Goal: Find specific page/section: Find specific page/section

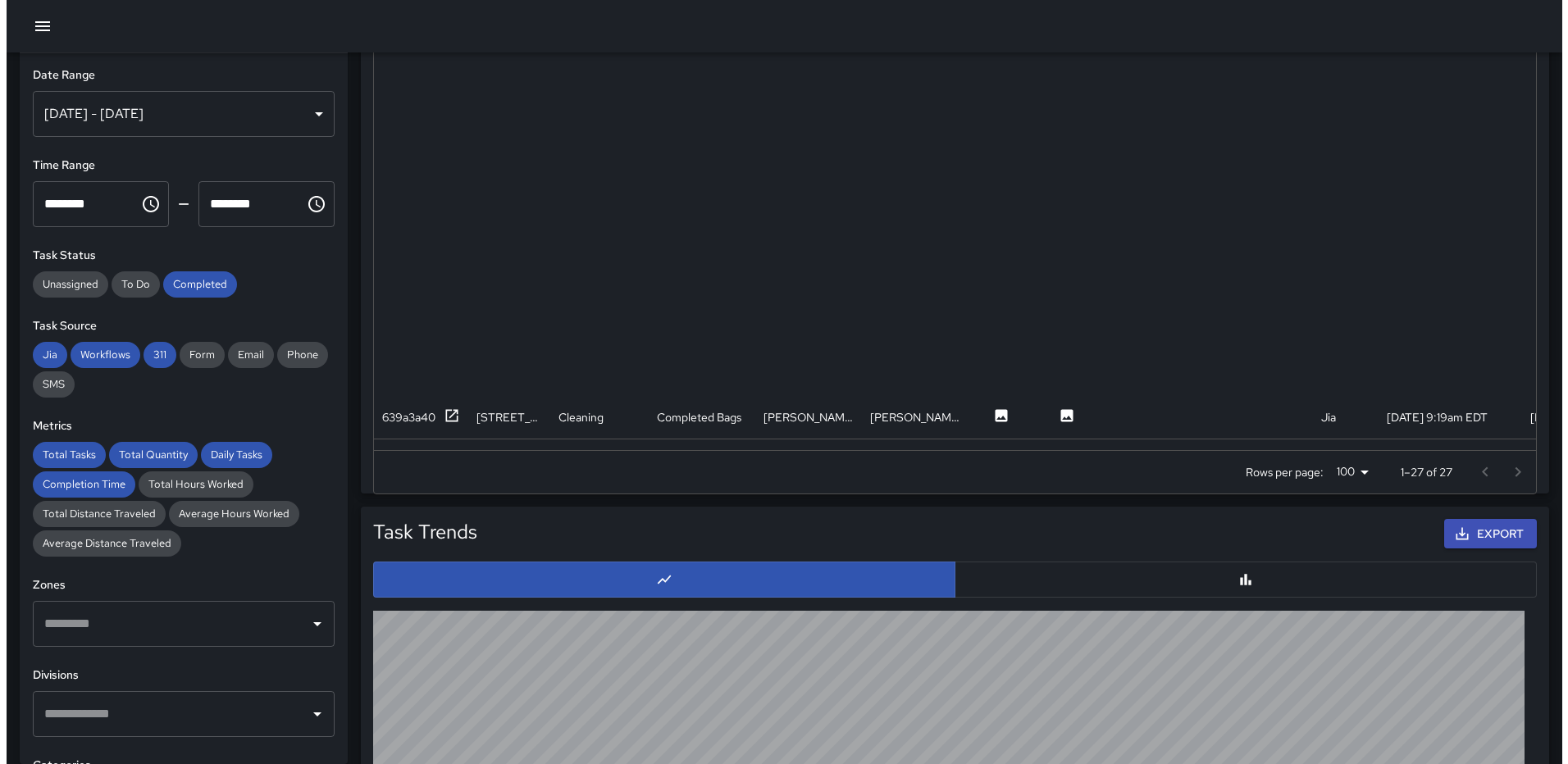
scroll to position [599, 1150]
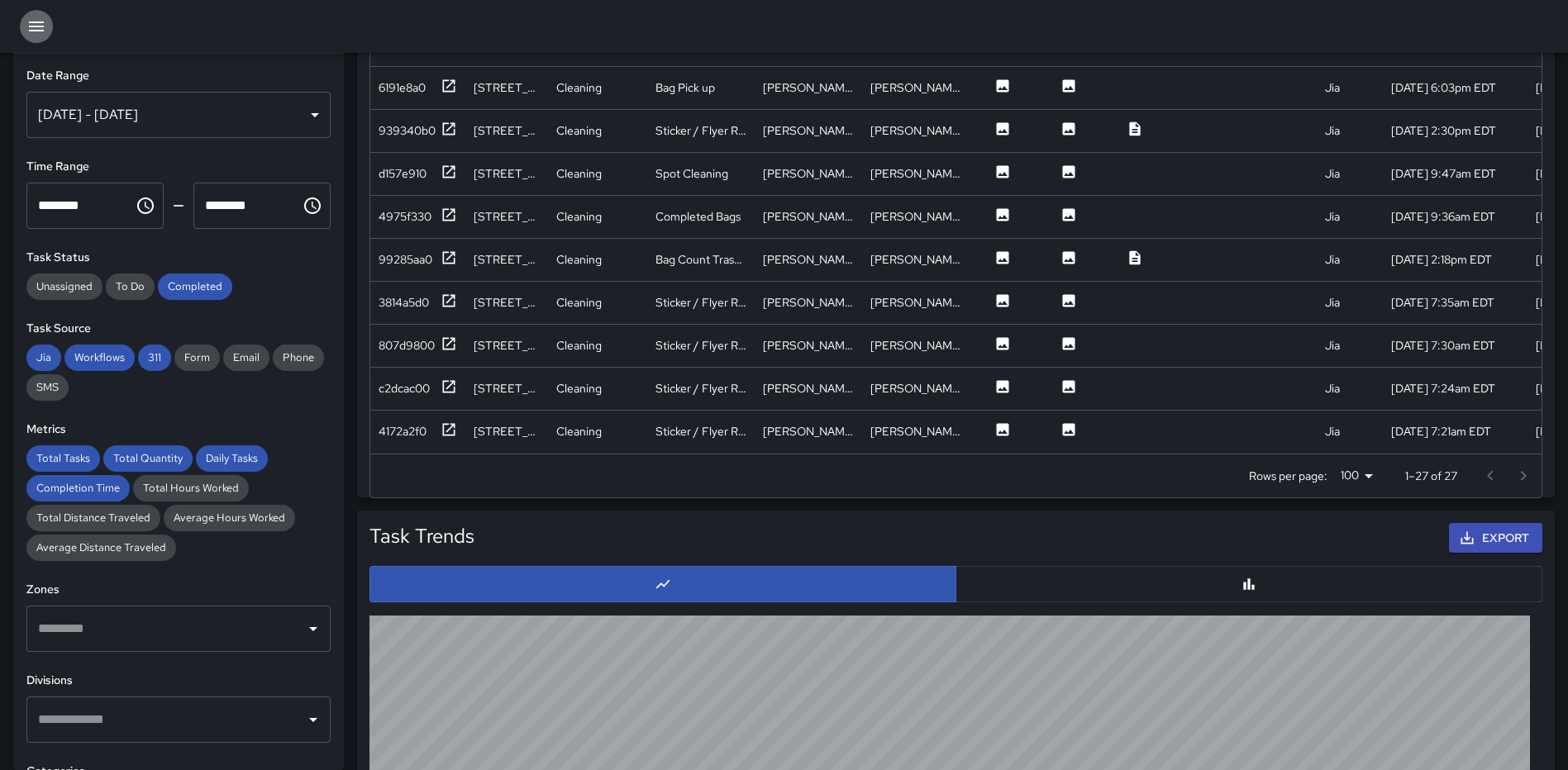
click at [43, 31] on icon "button" at bounding box center [36, 26] width 15 height 10
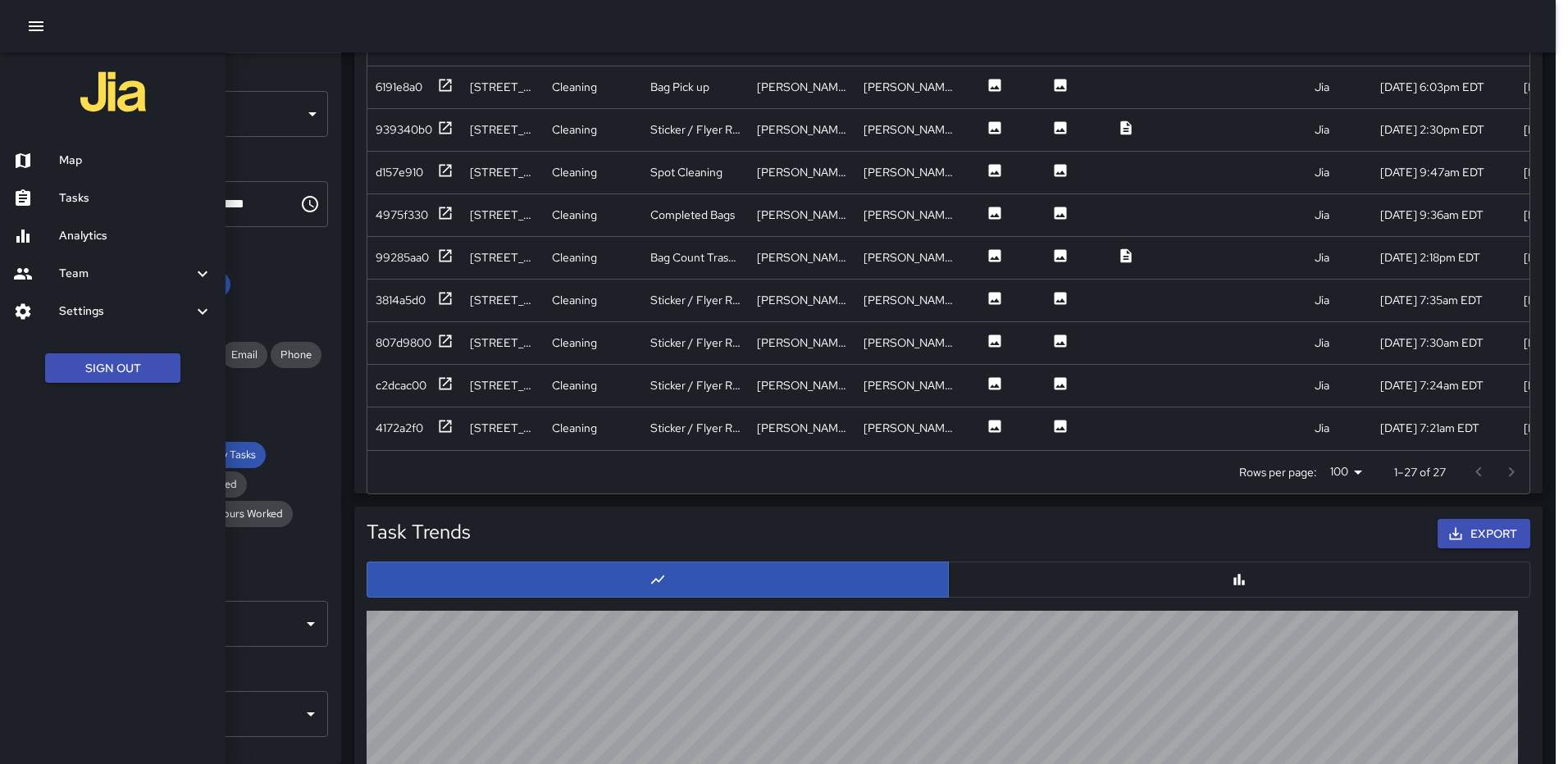
click at [82, 153] on h6 "Map" at bounding box center [135, 161] width 153 height 18
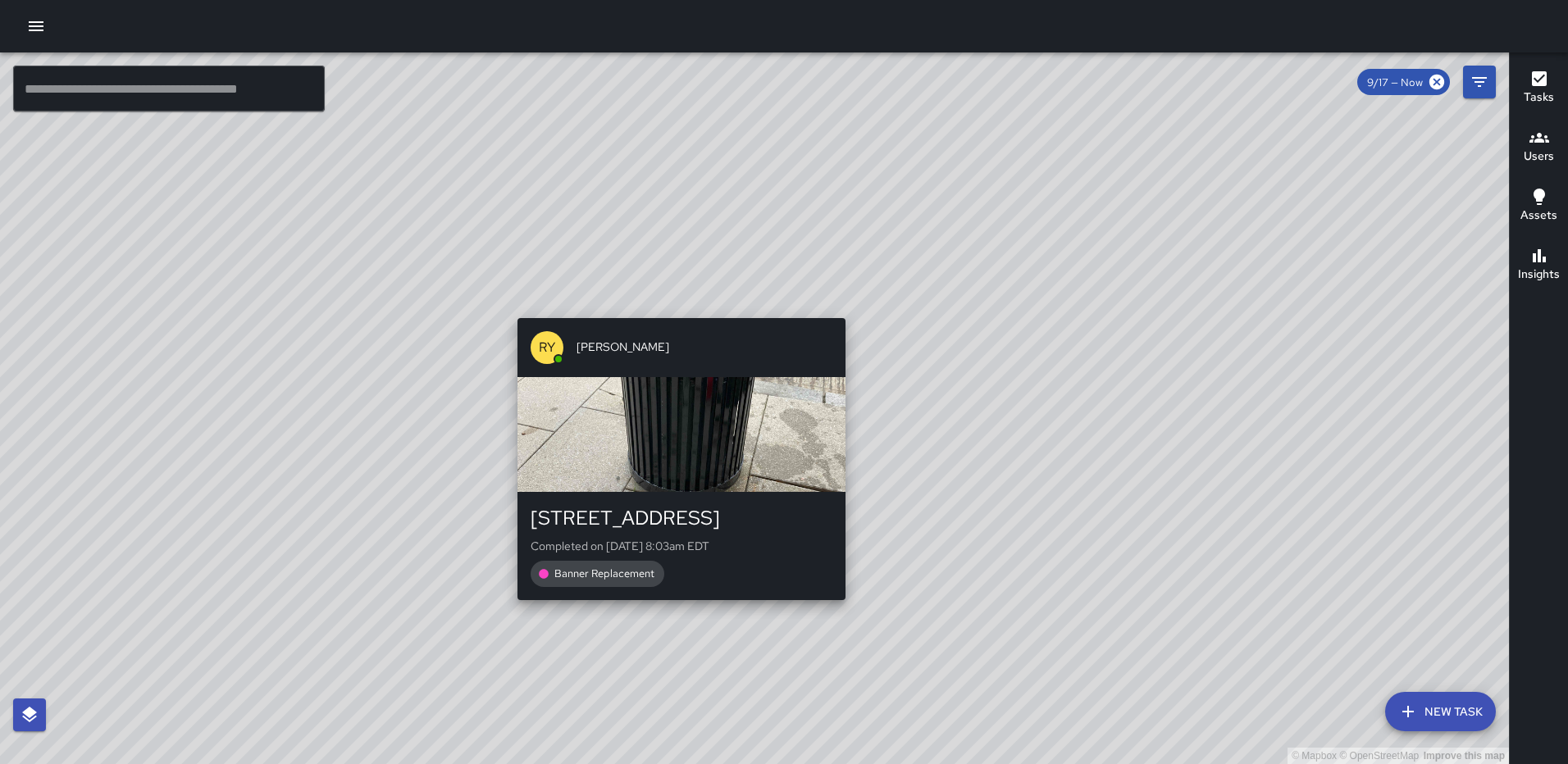
click at [676, 633] on div "© Mapbox © OpenStreetMap Improve this map RY [PERSON_NAME] [STREET_ADDRESS] Com…" at bounding box center [754, 409] width 1508 height 712
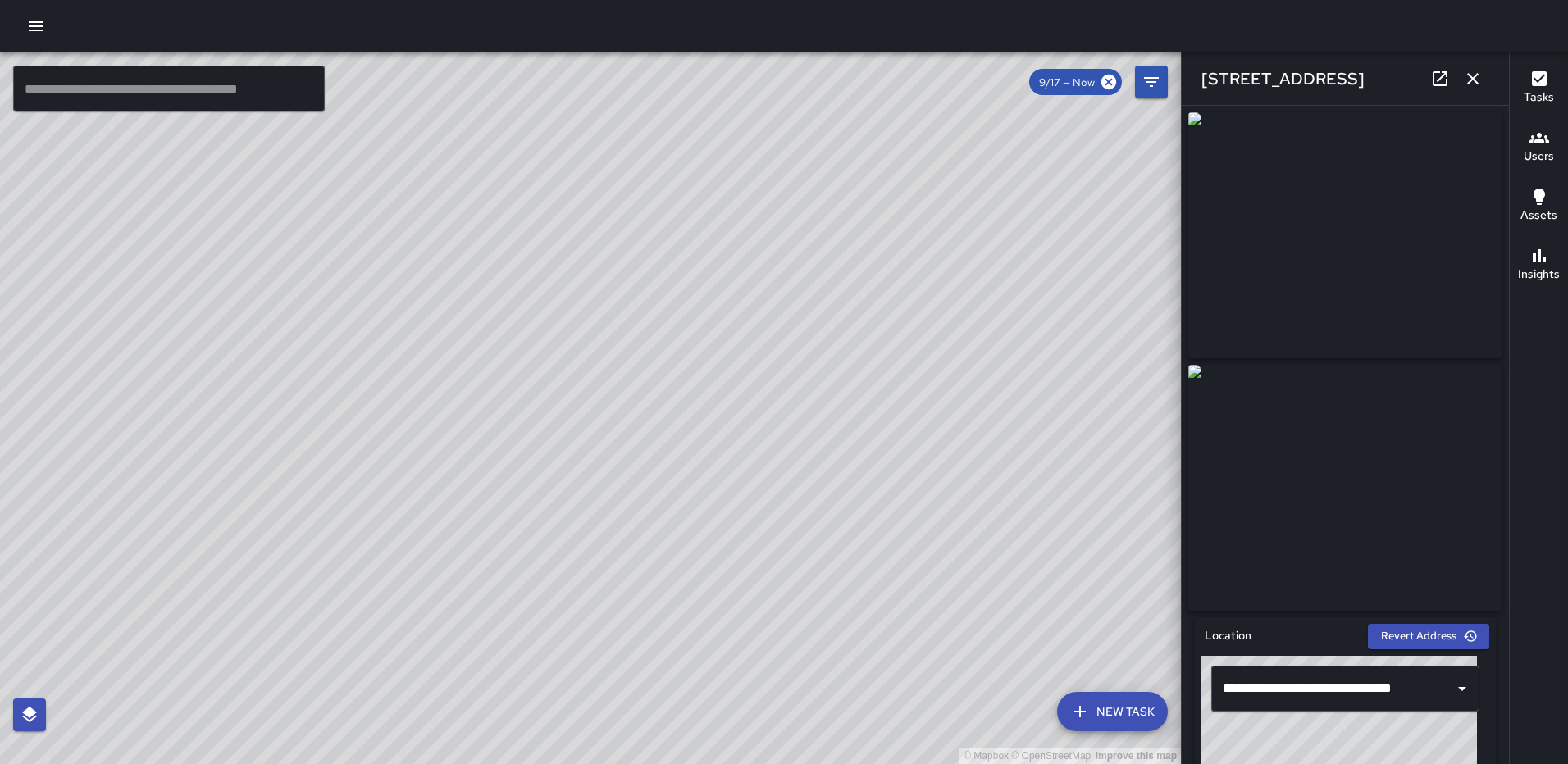
type input "**********"
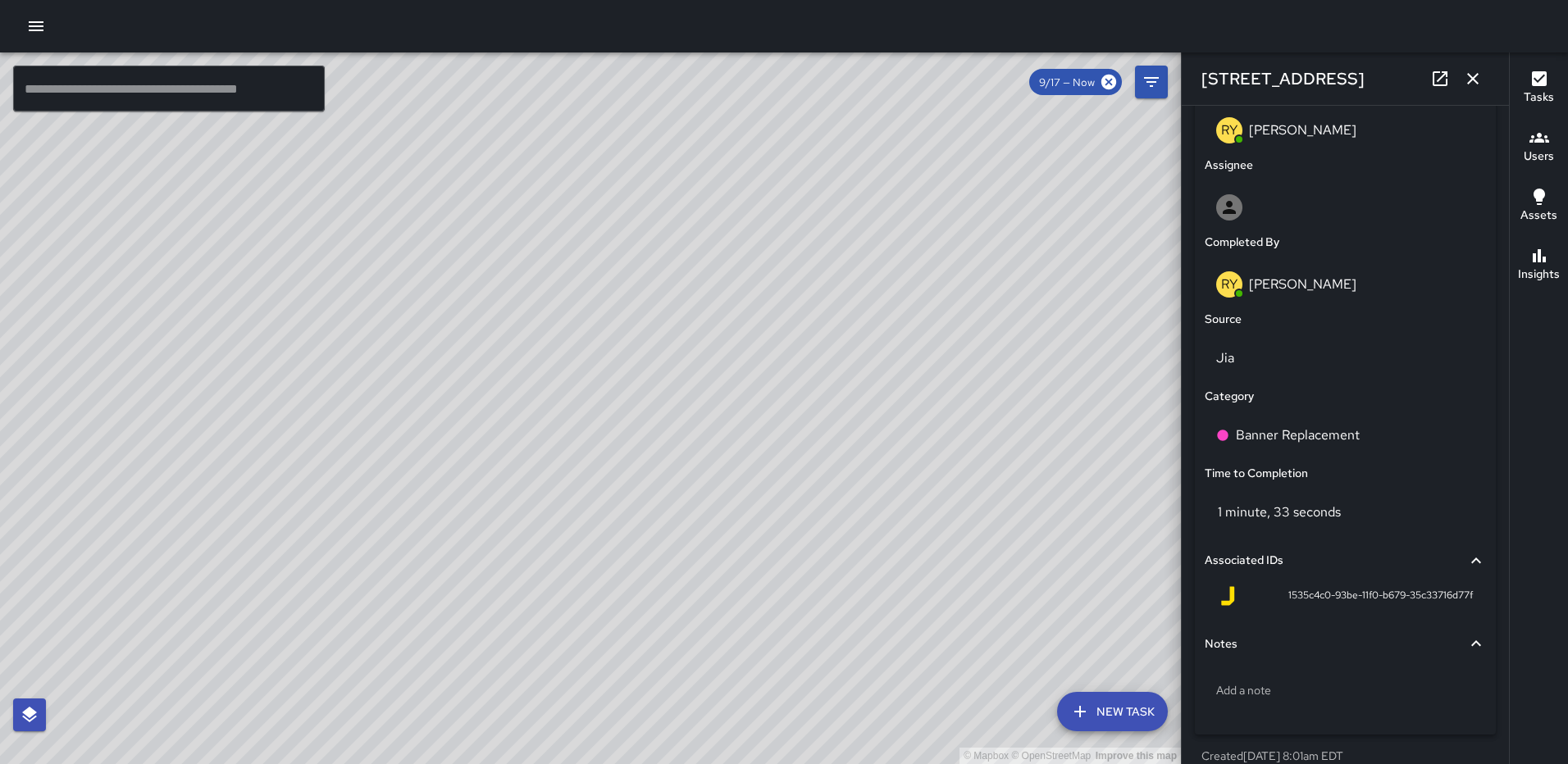
scroll to position [932, 0]
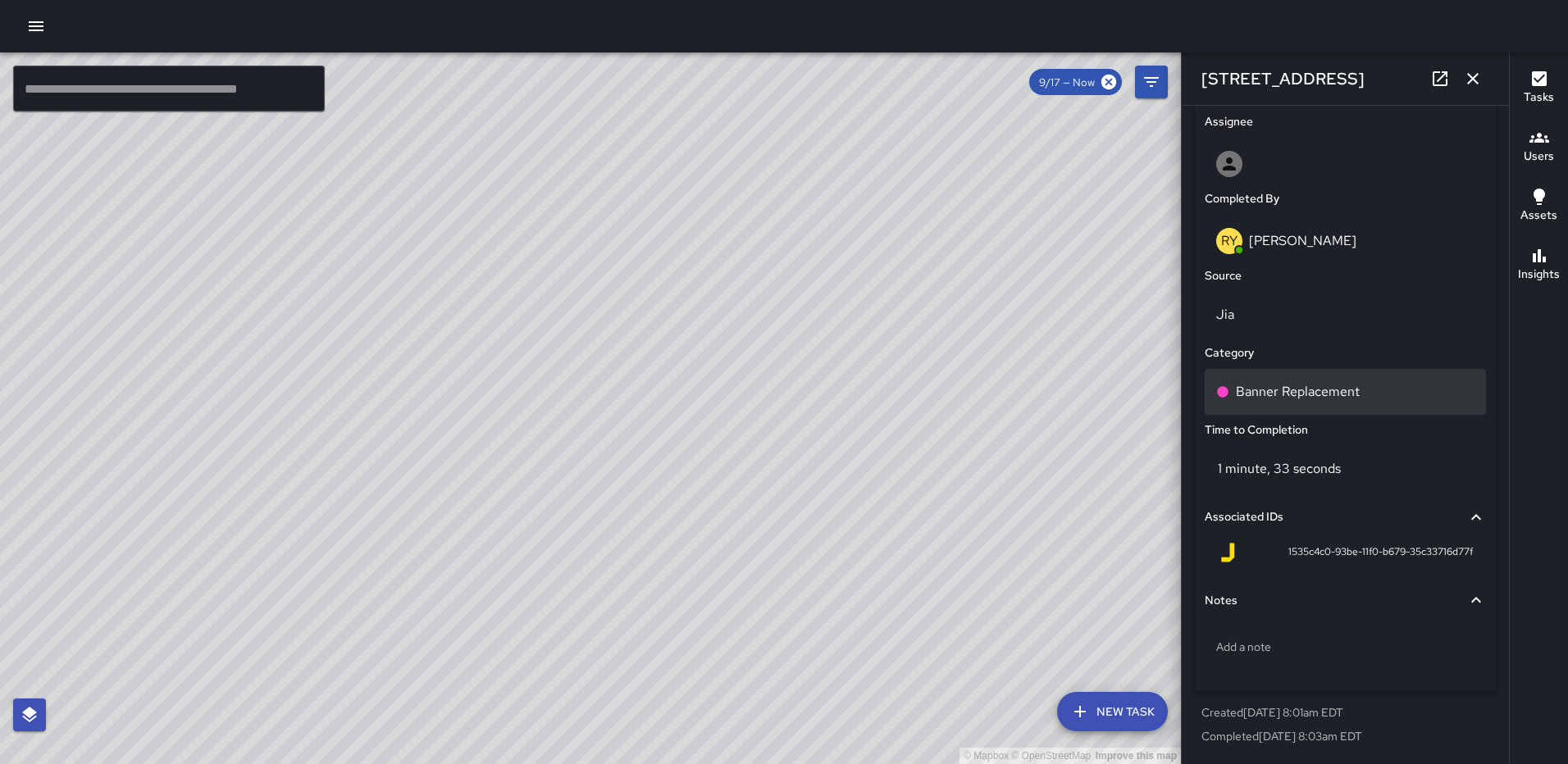
click at [1330, 384] on p "Banner Replacement" at bounding box center [1297, 392] width 124 height 19
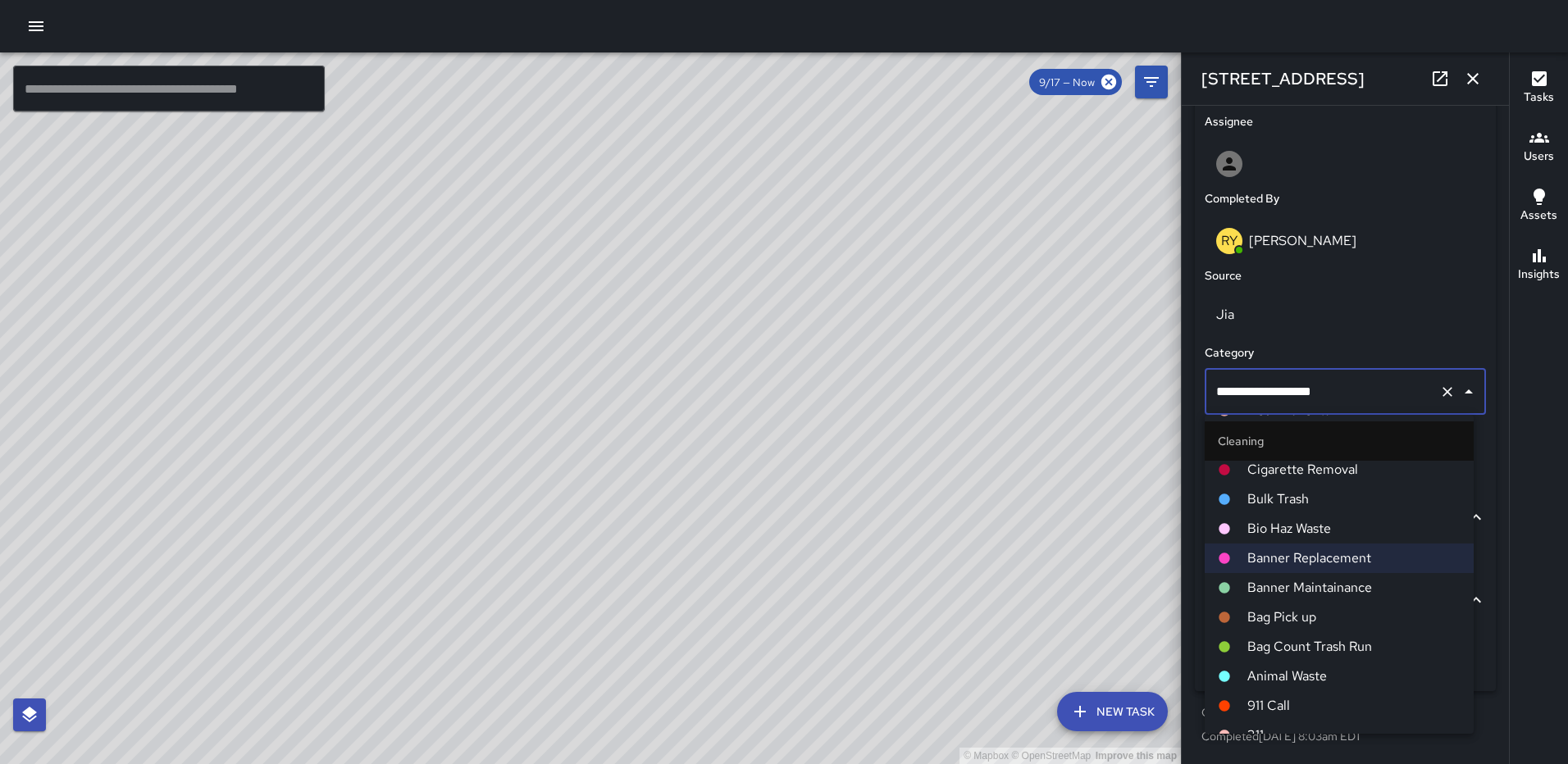
scroll to position [836, 0]
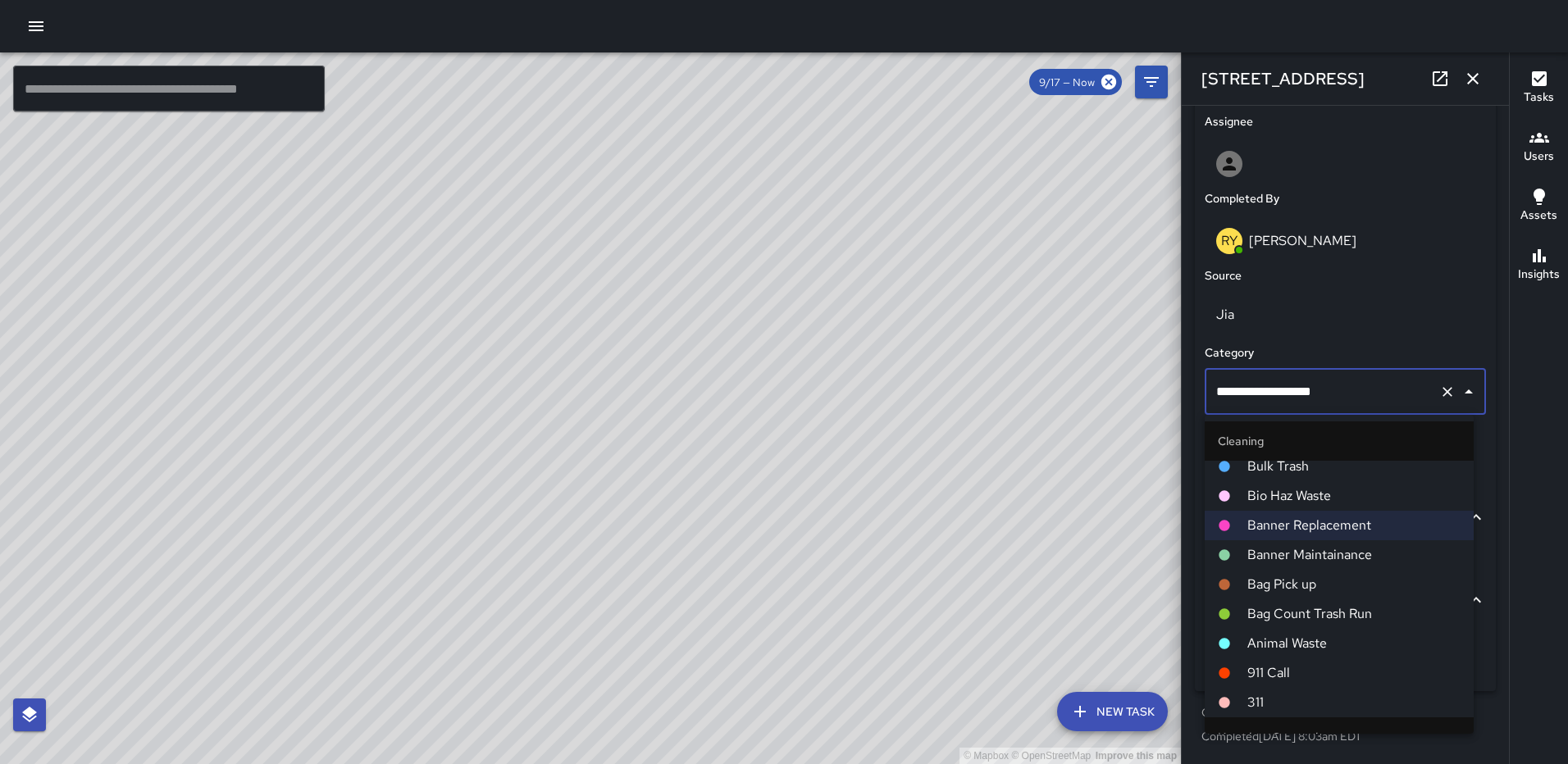
click at [1479, 78] on icon "button" at bounding box center [1472, 79] width 19 height 19
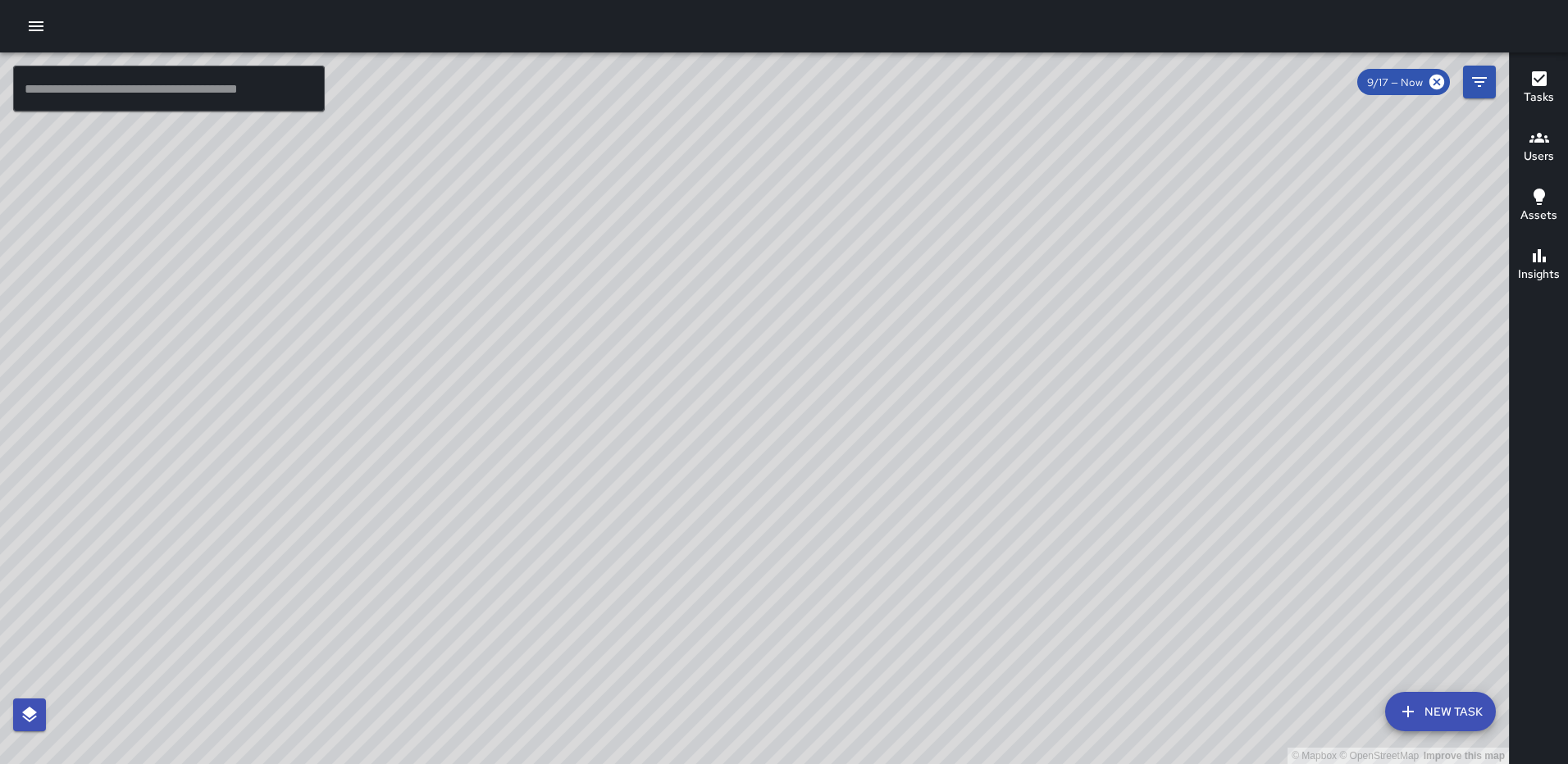
click at [752, 409] on div "© Mapbox © OpenStreetMap Improve this map RY [PERSON_NAME] [STREET_ADDRESS] Com…" at bounding box center [754, 409] width 1508 height 712
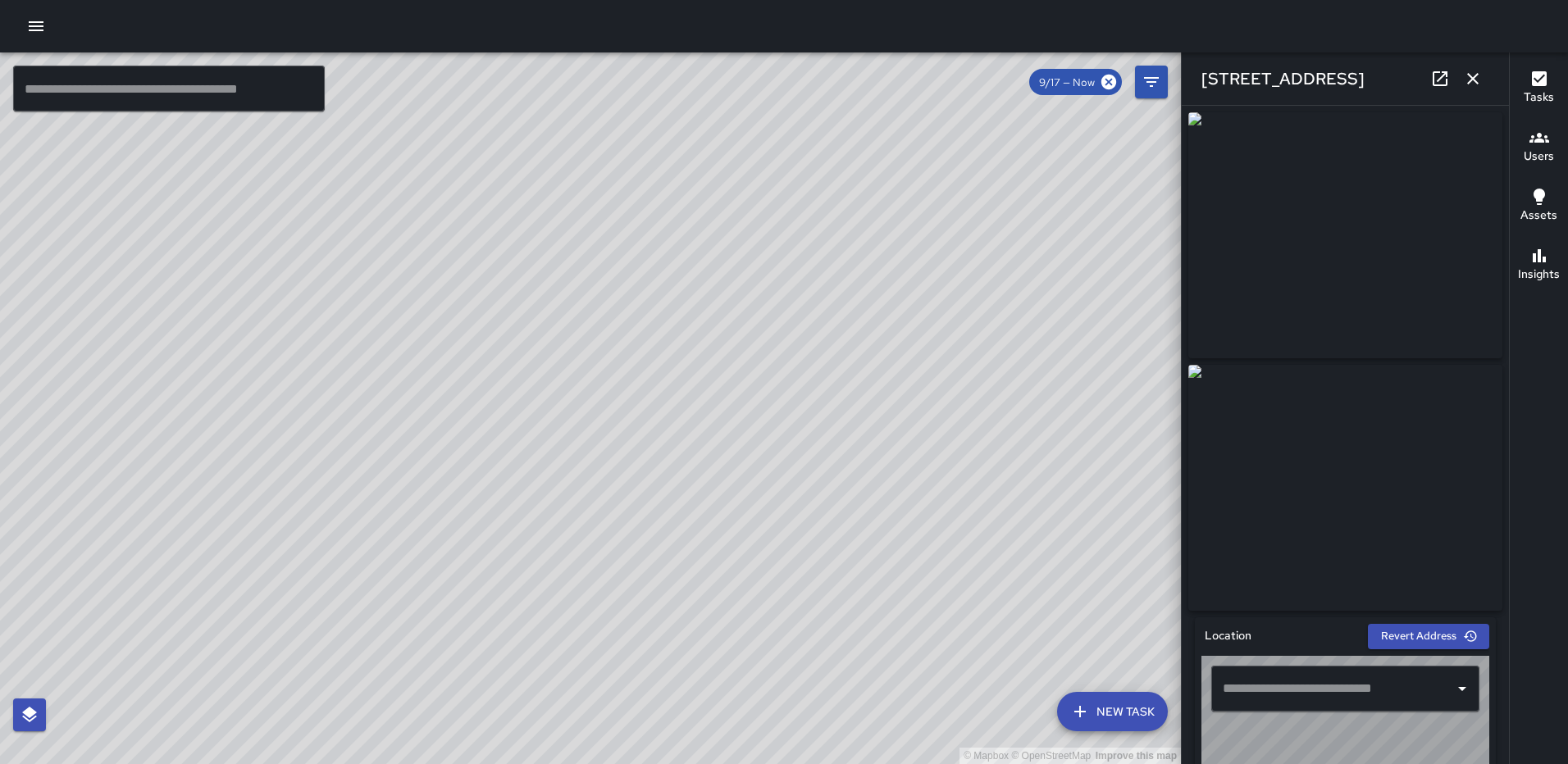
type input "**********"
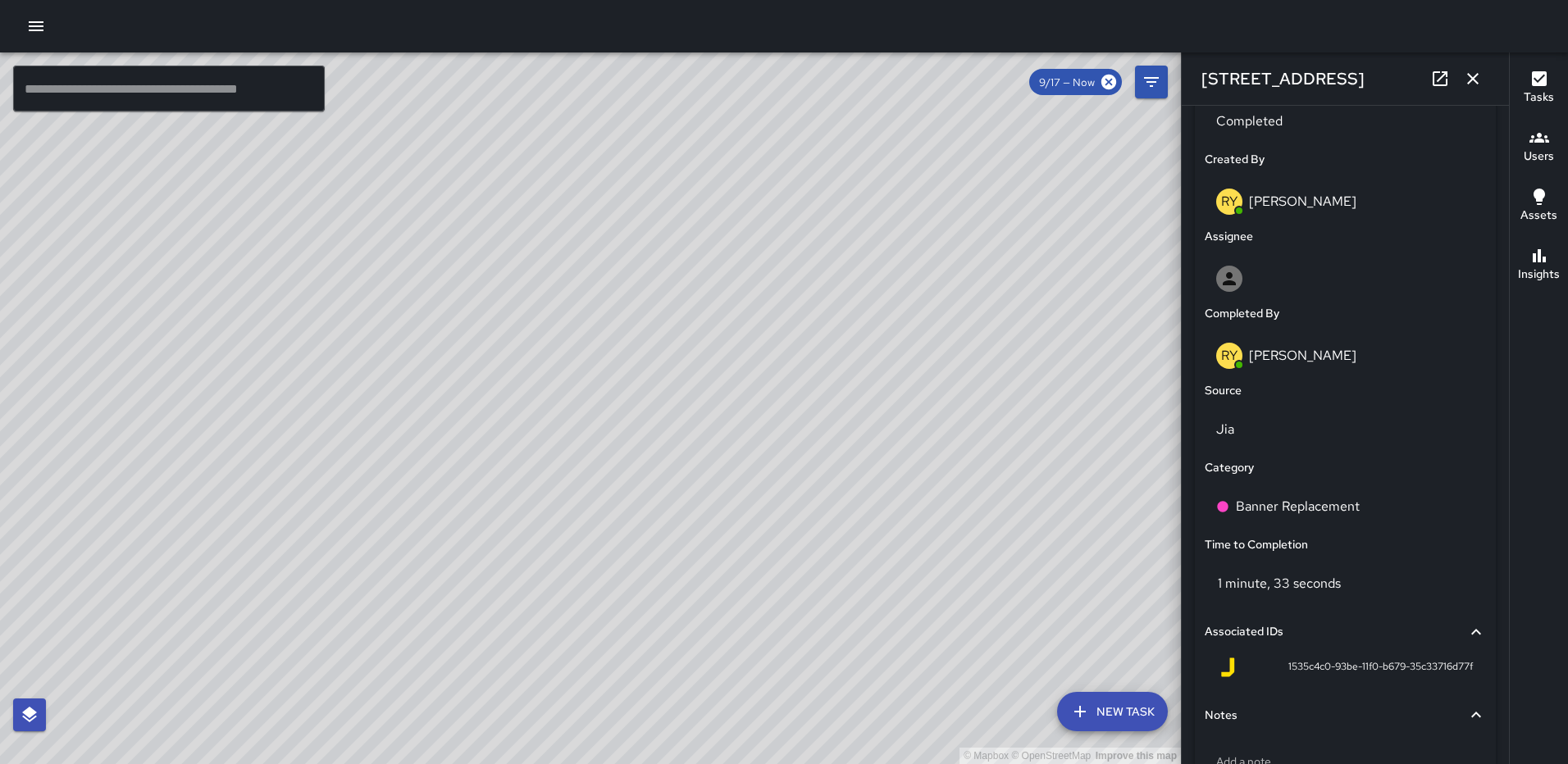
scroll to position [932, 0]
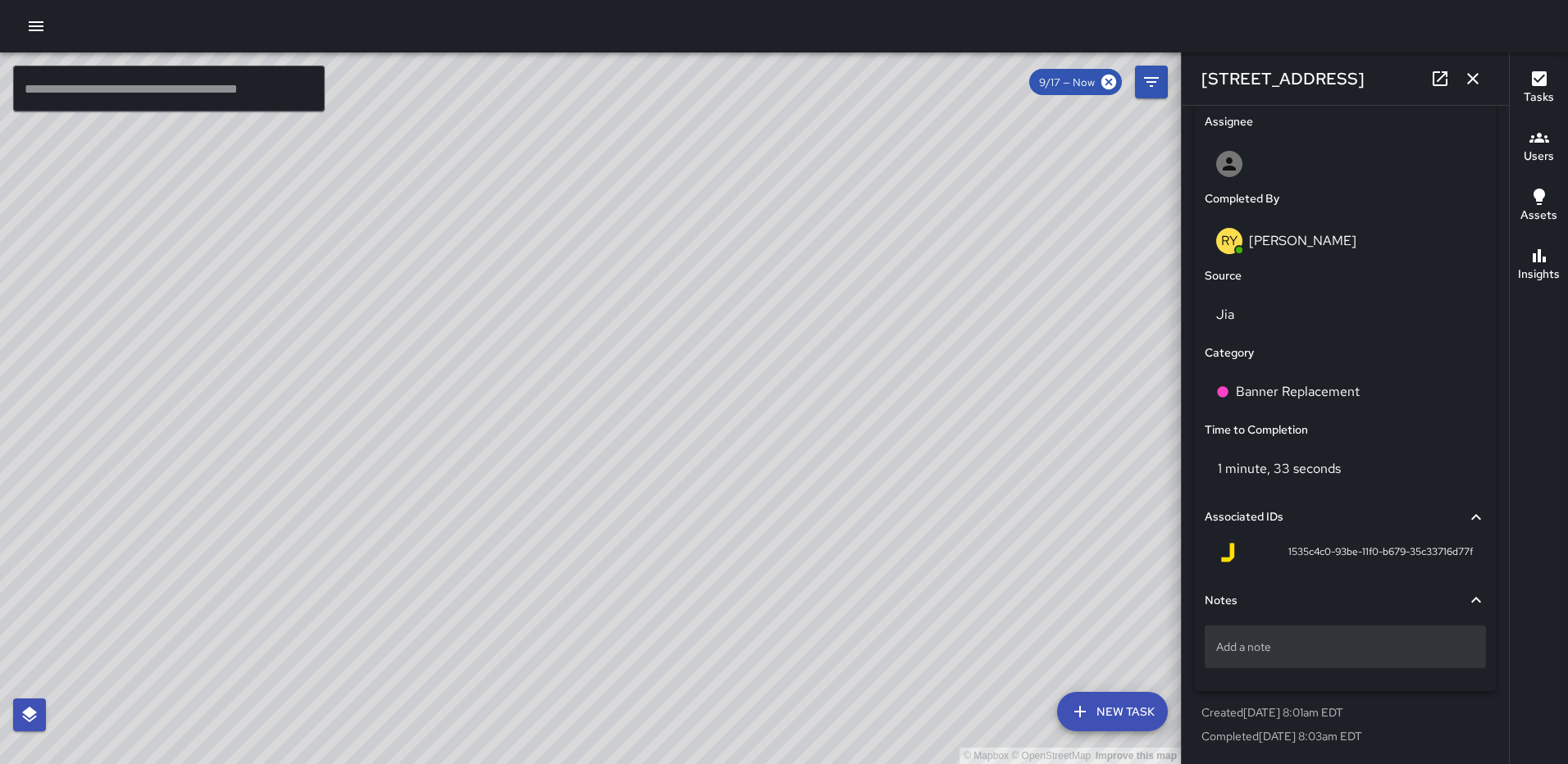
click at [1266, 648] on p "Add a note" at bounding box center [1345, 646] width 259 height 17
type textarea "**********"
click at [1481, 73] on icon "button" at bounding box center [1472, 79] width 19 height 19
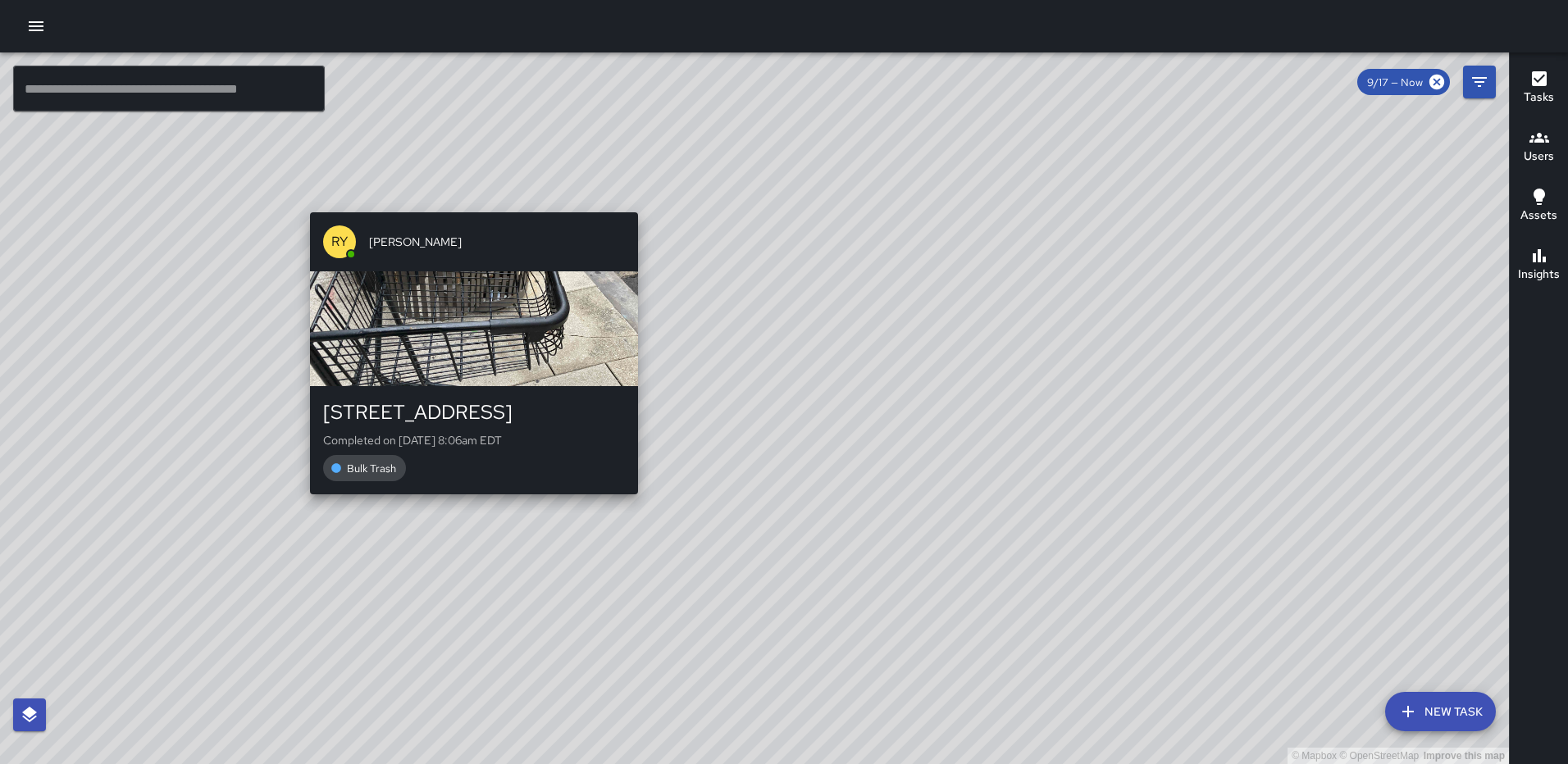
click at [634, 502] on div "© Mapbox © OpenStreetMap Improve this map [PERSON_NAME] [STREET_ADDRESS] Comple…" at bounding box center [754, 409] width 1508 height 712
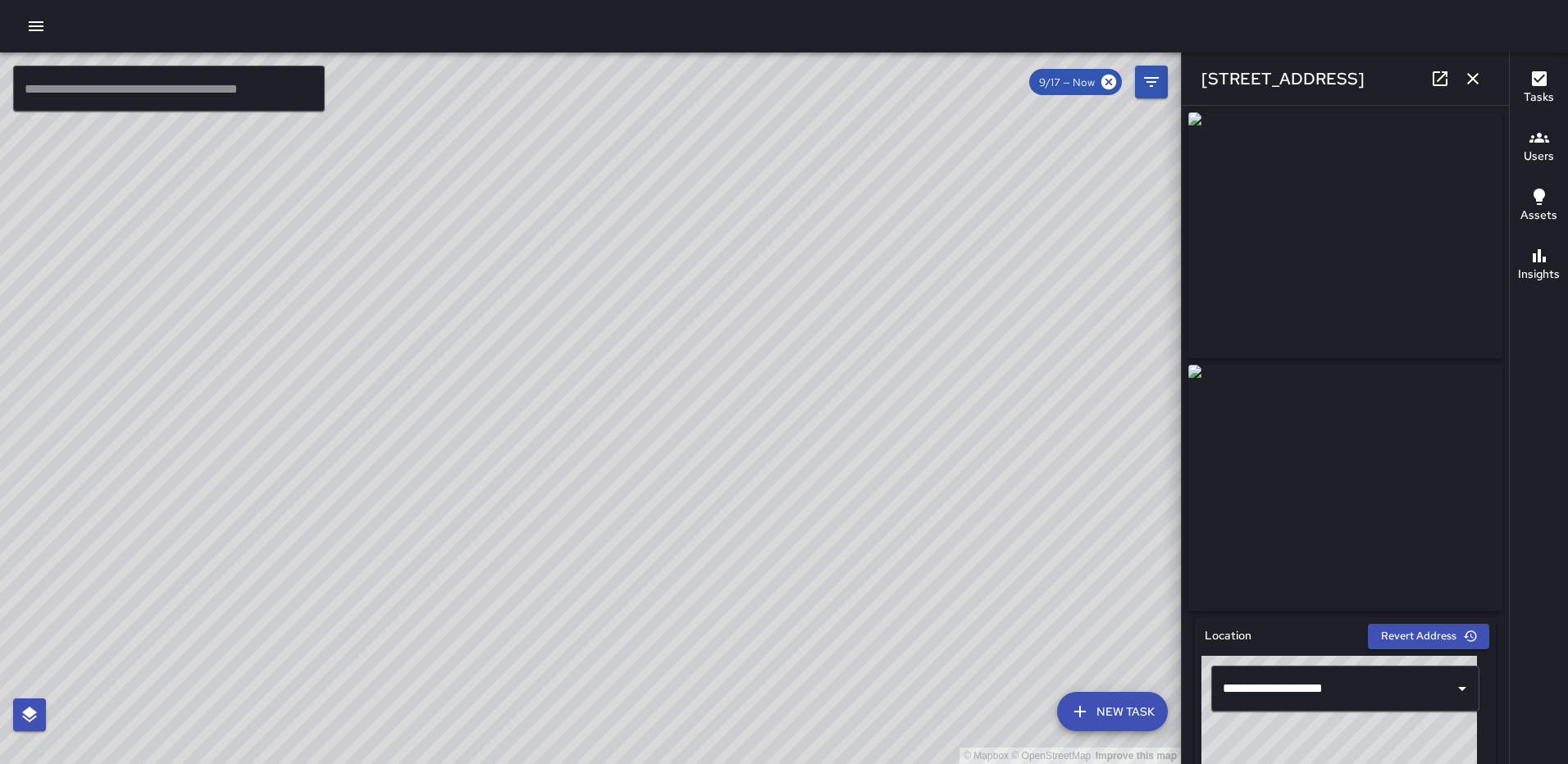
type input "**********"
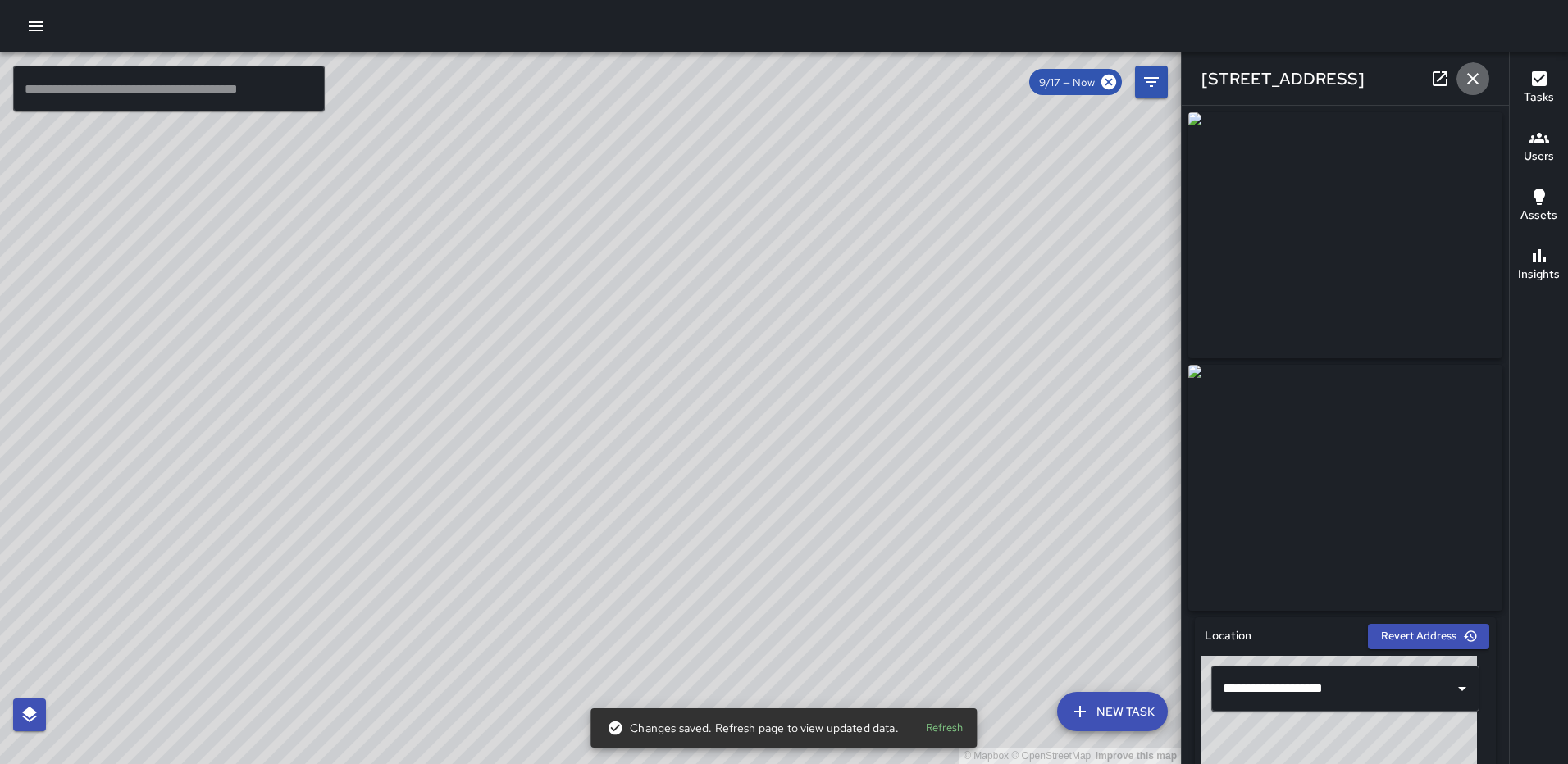
click at [1476, 72] on icon "button" at bounding box center [1472, 79] width 19 height 19
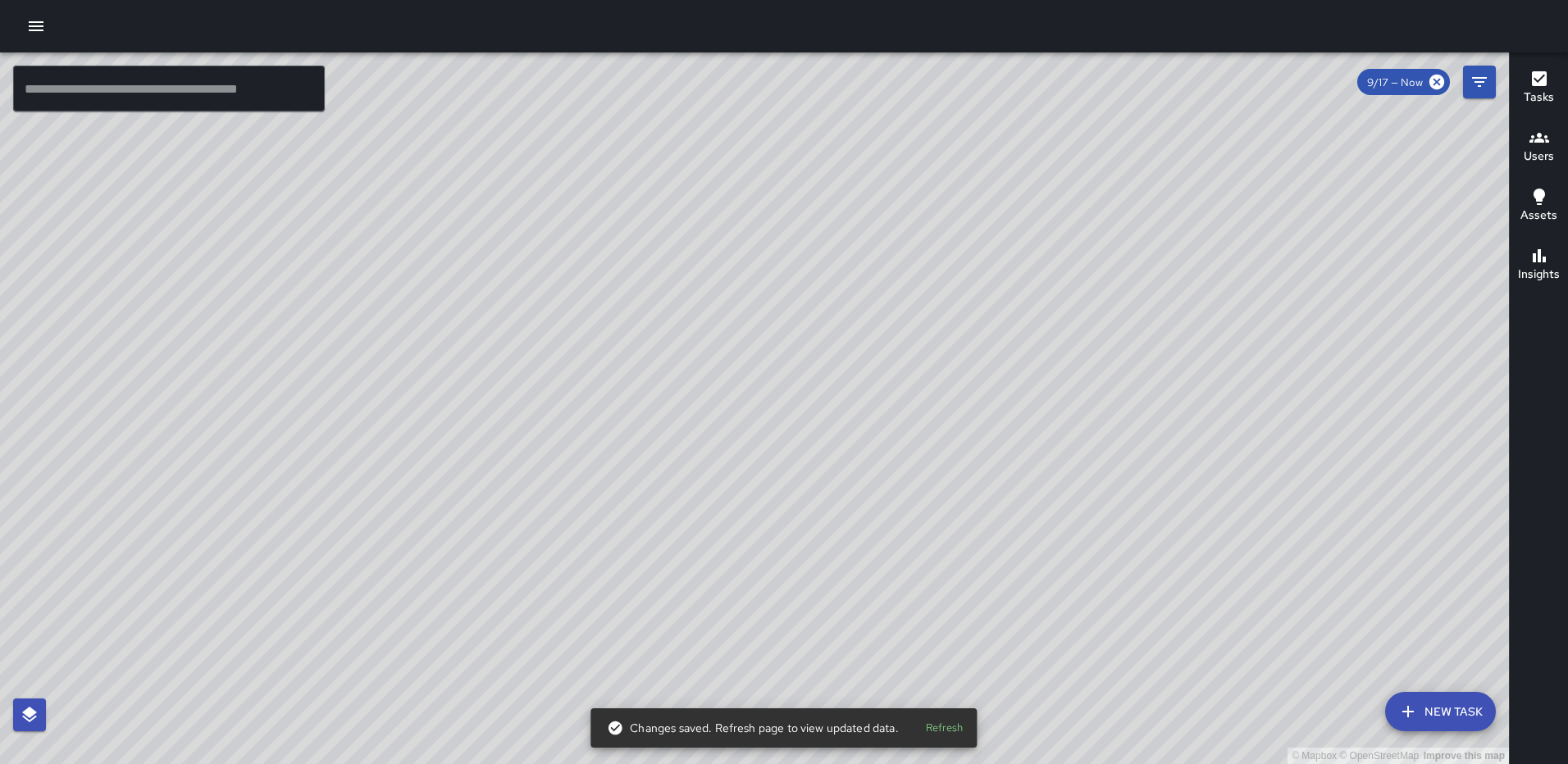
click at [808, 346] on div "© Mapbox © OpenStreetMap Improve this map RY [PERSON_NAME] [STREET_ADDRESS] Com…" at bounding box center [754, 409] width 1508 height 712
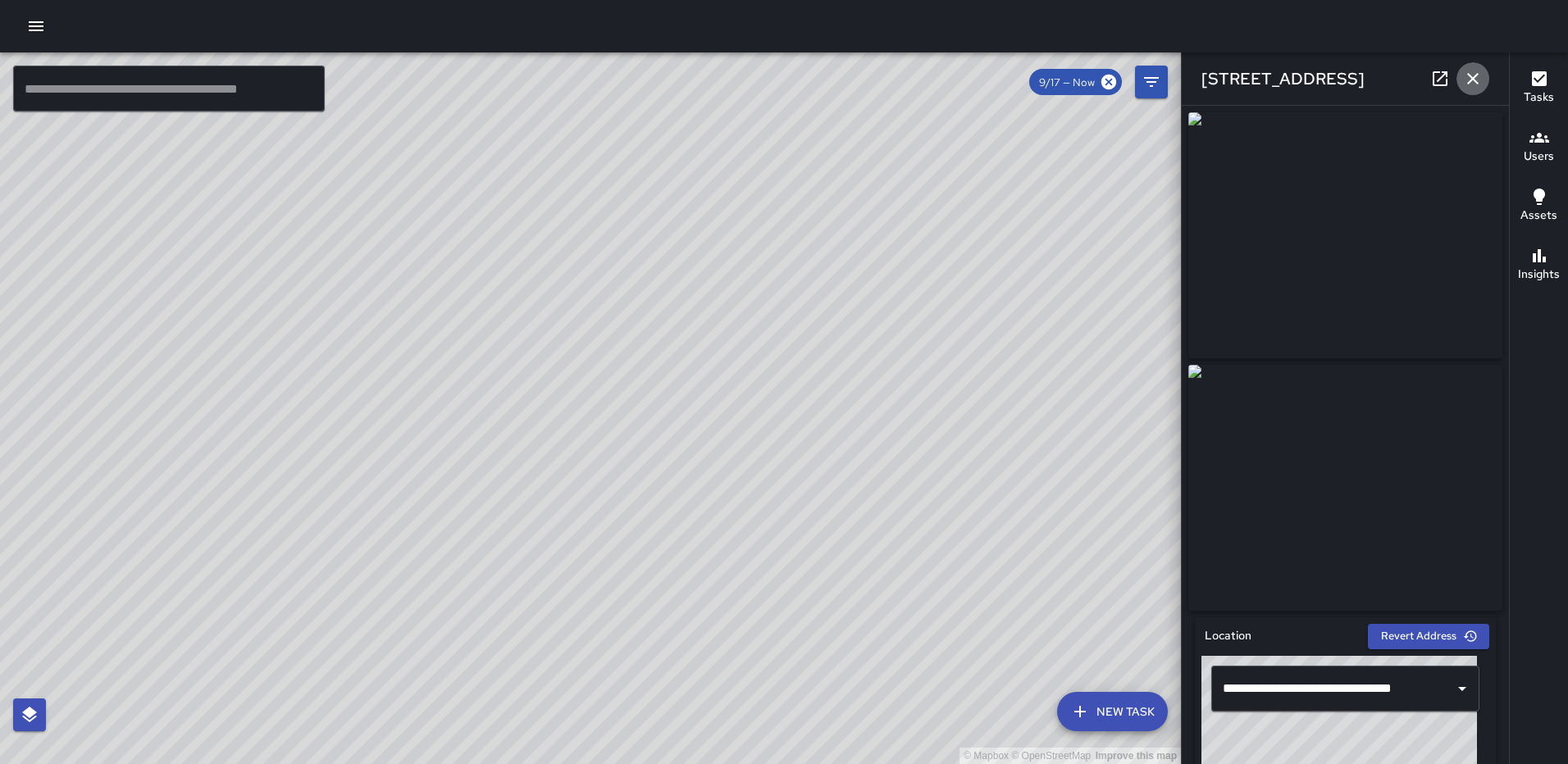
click at [1468, 74] on icon "button" at bounding box center [1472, 78] width 11 height 11
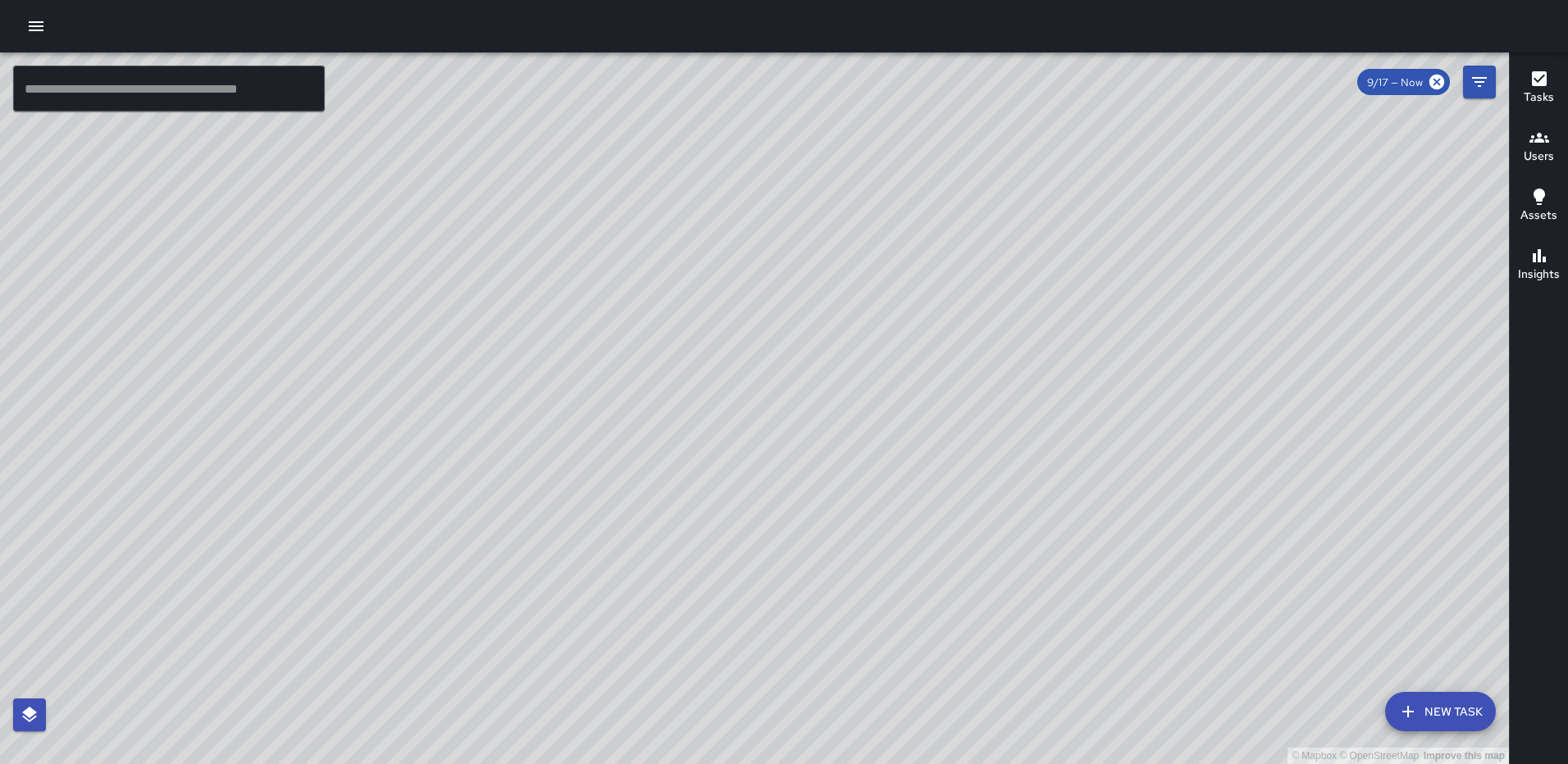
drag, startPoint x: 1141, startPoint y: 303, endPoint x: 799, endPoint y: 633, distance: 475.3
click at [812, 646] on div "© Mapbox © OpenStreetMap Improve this map" at bounding box center [754, 409] width 1508 height 712
drag, startPoint x: 921, startPoint y: 321, endPoint x: 809, endPoint y: 454, distance: 173.9
click at [816, 568] on div "© Mapbox © OpenStreetMap Improve this map" at bounding box center [754, 409] width 1508 height 712
drag, startPoint x: 879, startPoint y: 344, endPoint x: 896, endPoint y: 298, distance: 49.0
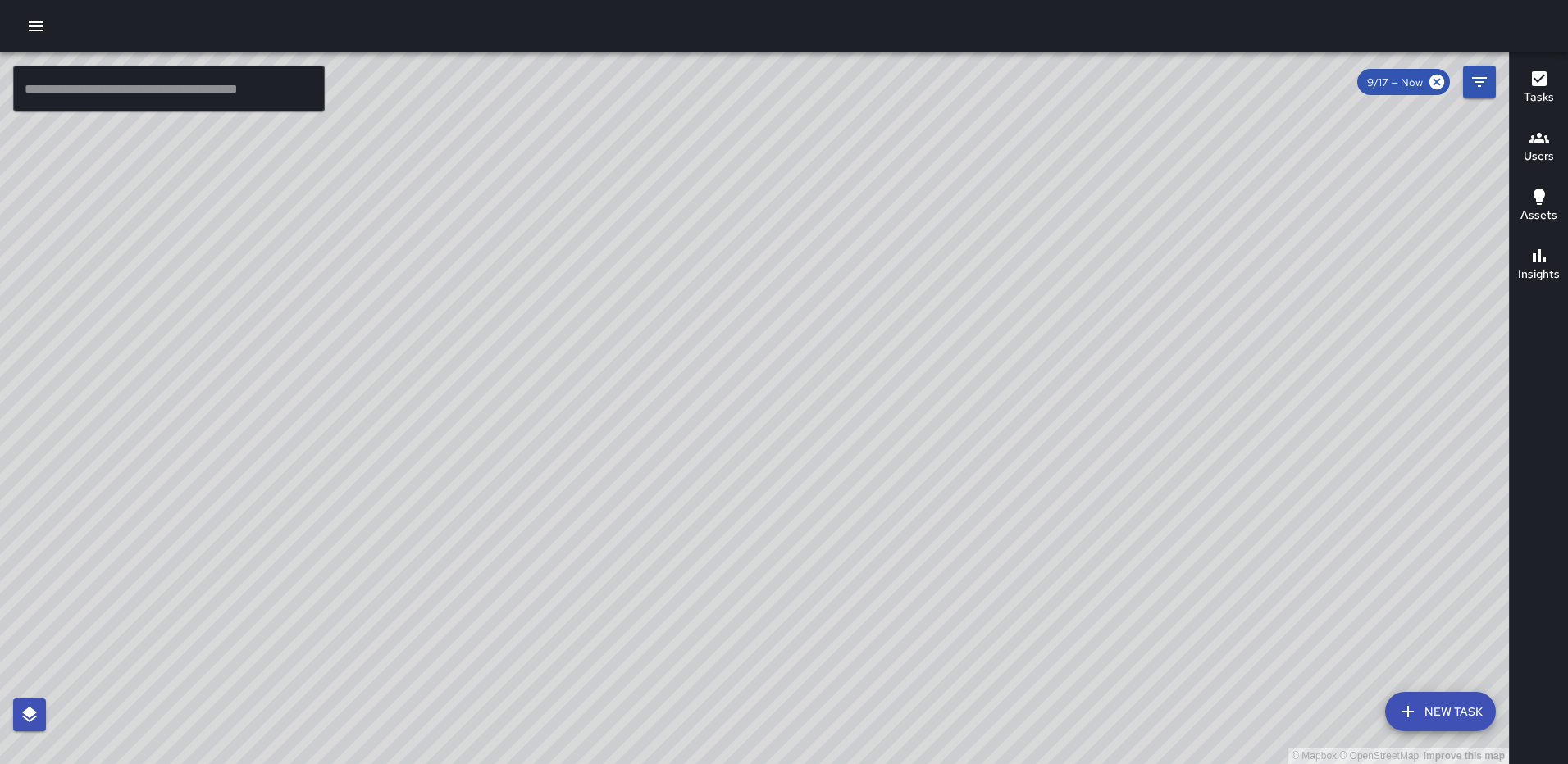
click at [896, 298] on div "© Mapbox © OpenStreetMap Improve this map" at bounding box center [754, 409] width 1508 height 712
